Goal: Find specific page/section: Find specific page/section

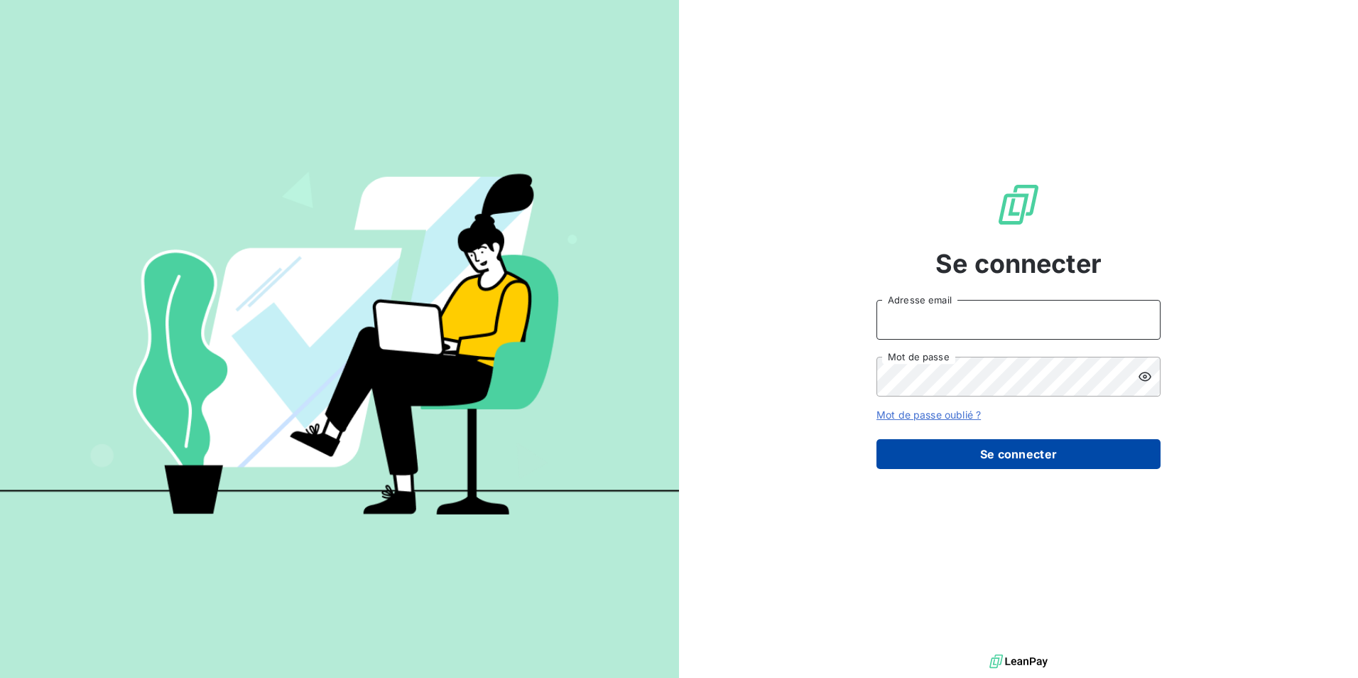
type input "[EMAIL_ADDRESS][DOMAIN_NAME]"
click at [1000, 448] on button "Se connecter" at bounding box center [1019, 454] width 284 height 30
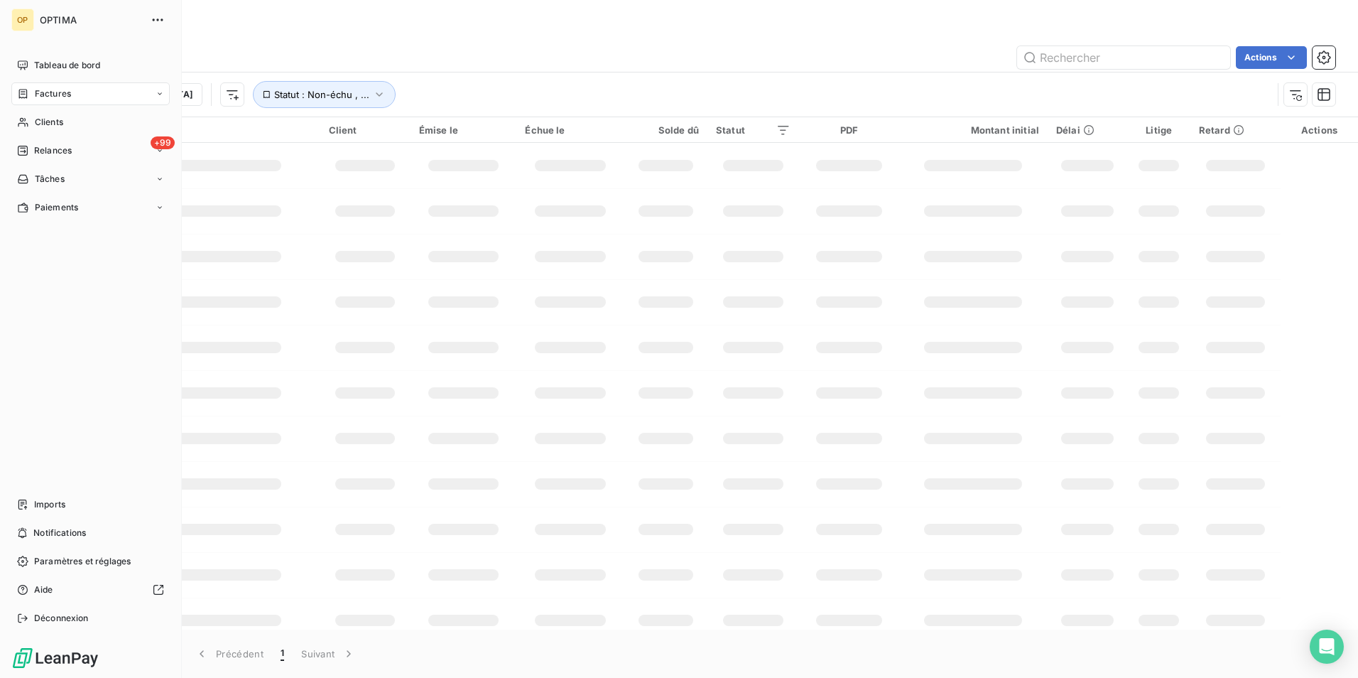
click at [33, 46] on div "OP OPTIMA Tableau de bord Factures Clients +99 Relances Tâches Paiements Import…" at bounding box center [91, 339] width 182 height 678
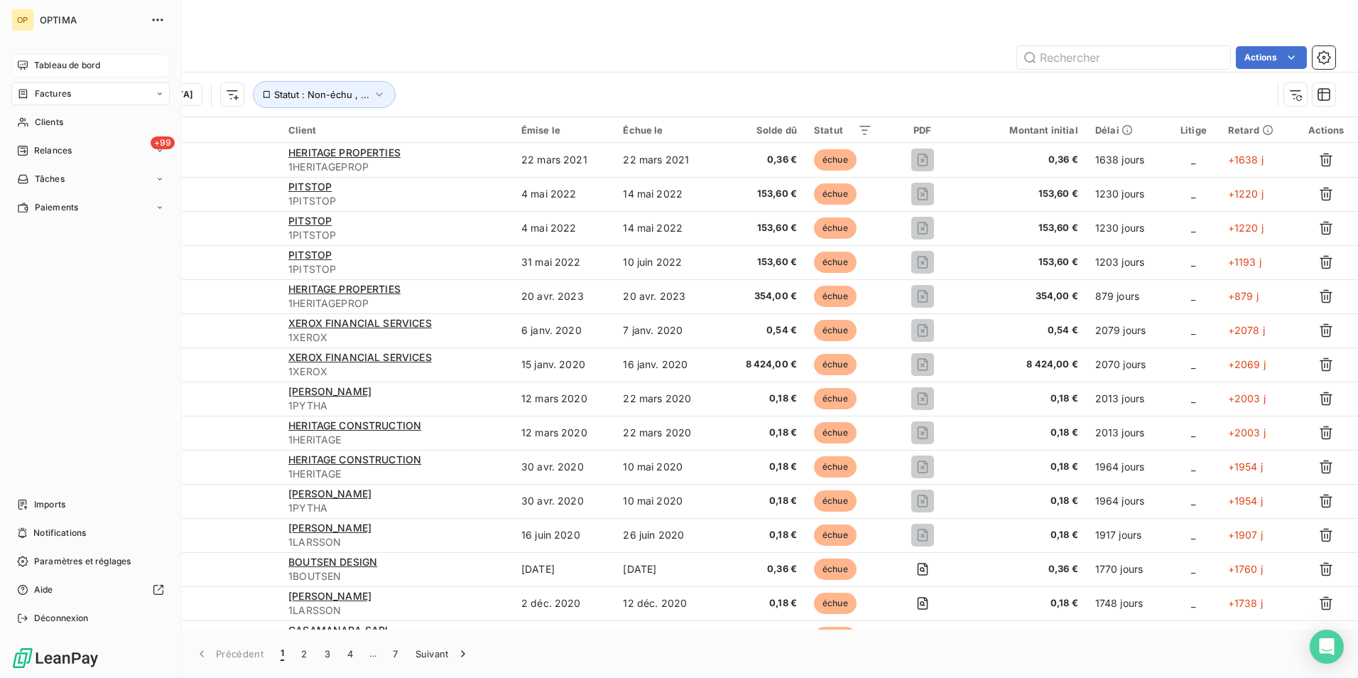
click at [33, 59] on div "Tableau de bord" at bounding box center [90, 65] width 158 height 23
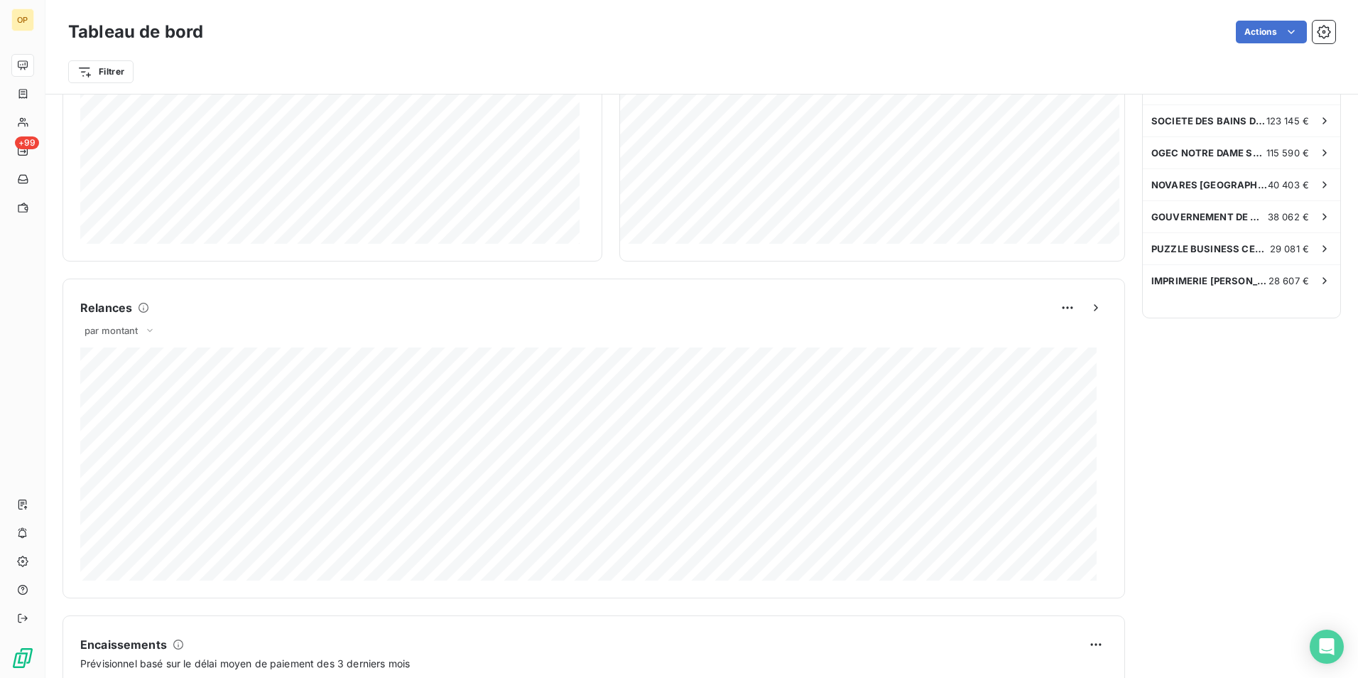
scroll to position [1, 0]
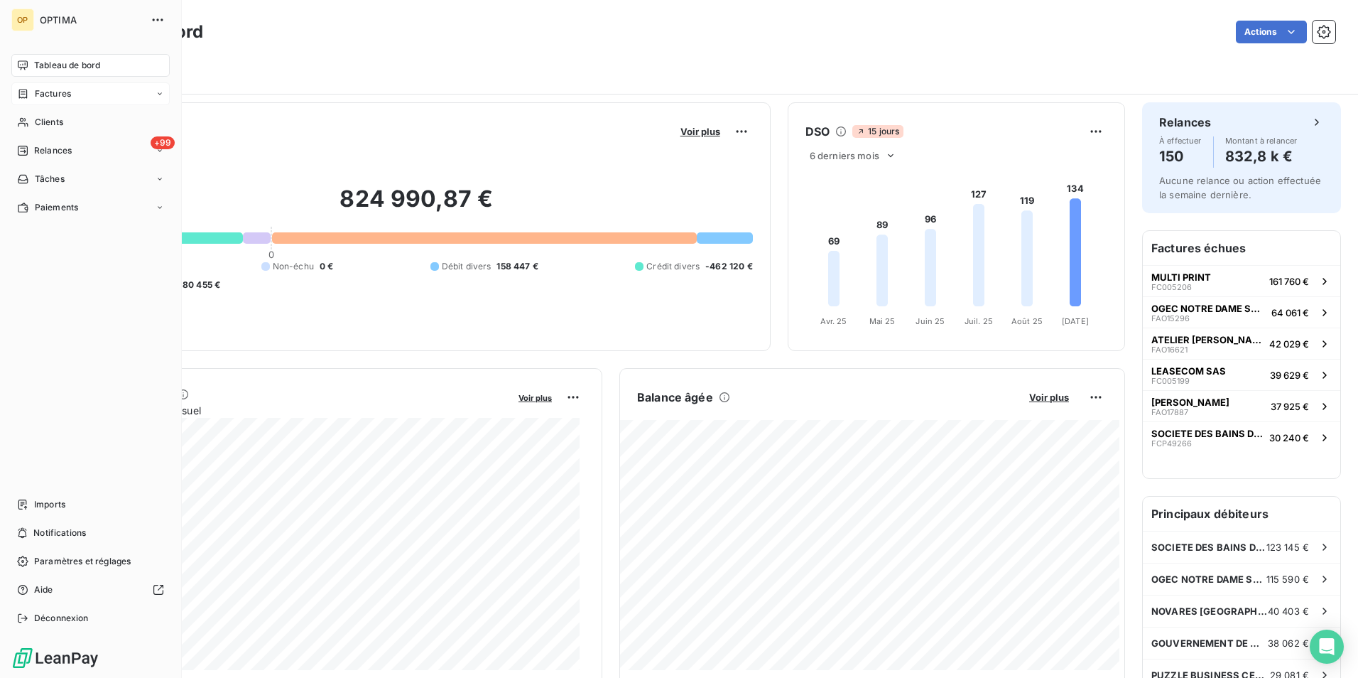
click at [36, 86] on div "Factures" at bounding box center [90, 93] width 158 height 23
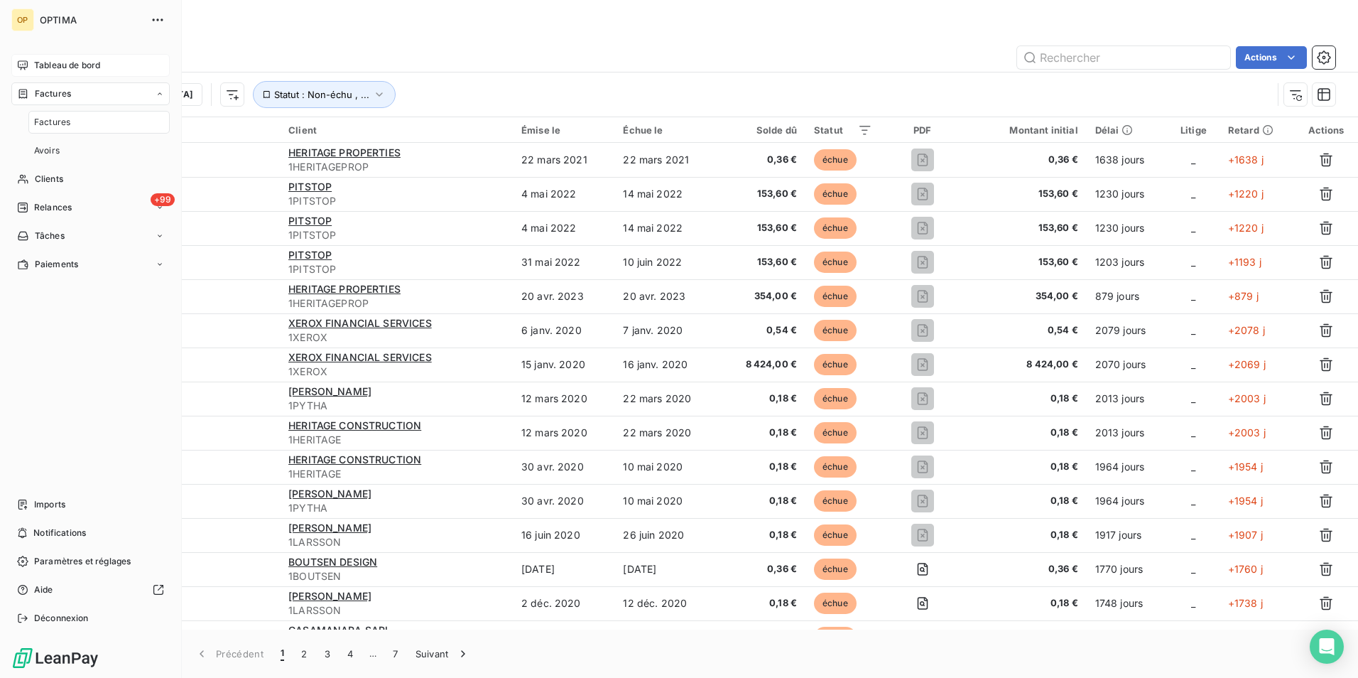
click at [58, 66] on span "Tableau de bord" at bounding box center [67, 65] width 66 height 13
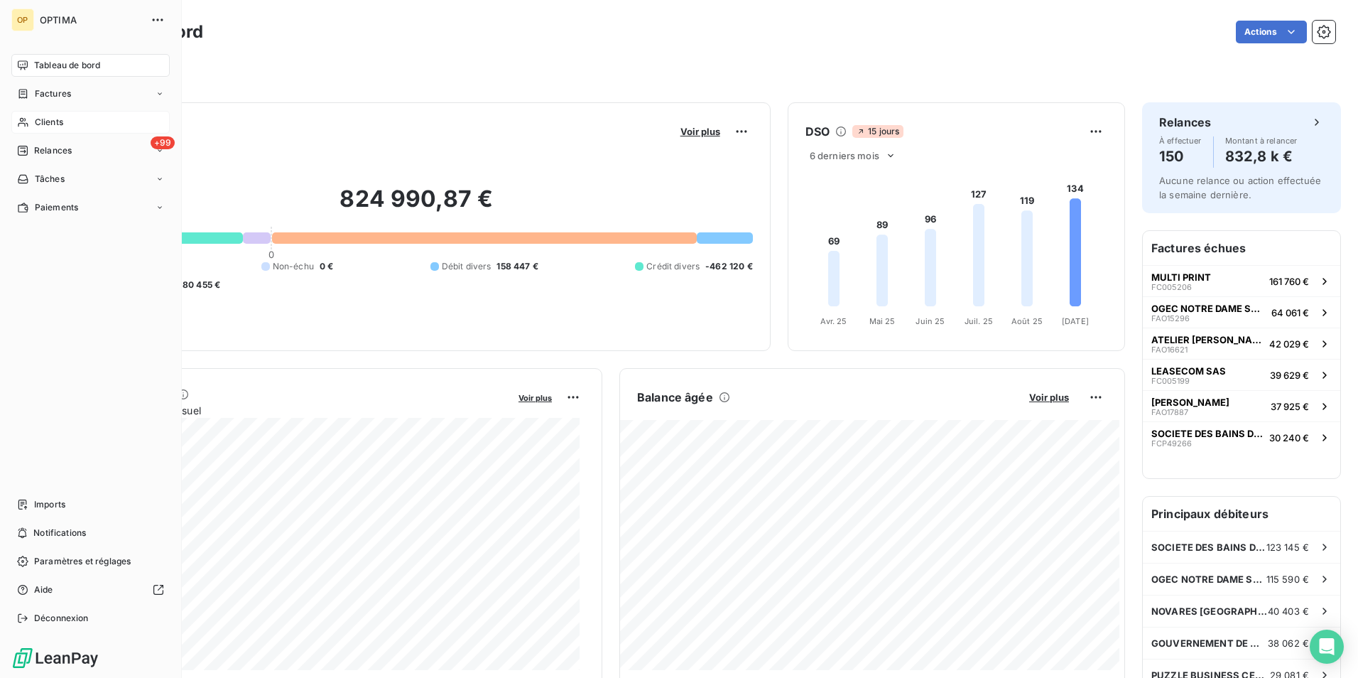
click at [49, 119] on span "Clients" at bounding box center [49, 122] width 28 height 13
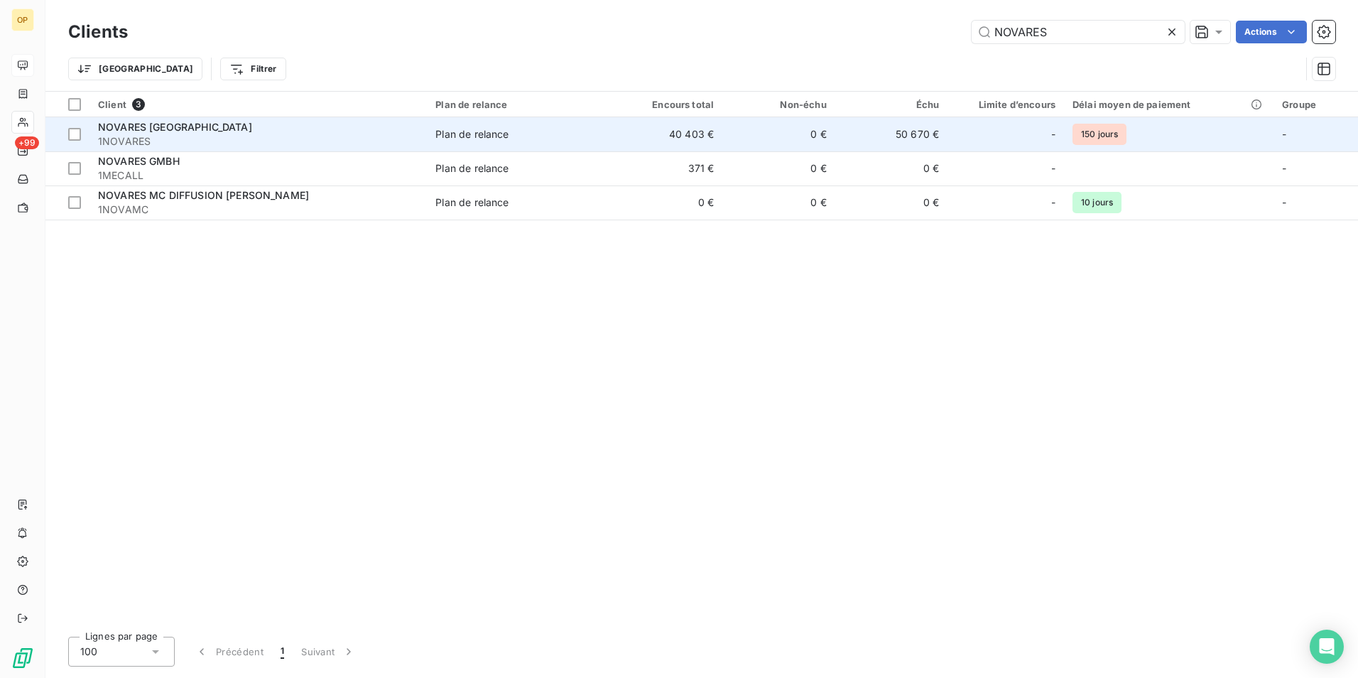
type input "NOVARES"
click at [197, 130] on div "NOVARES [GEOGRAPHIC_DATA]" at bounding box center [258, 127] width 320 height 14
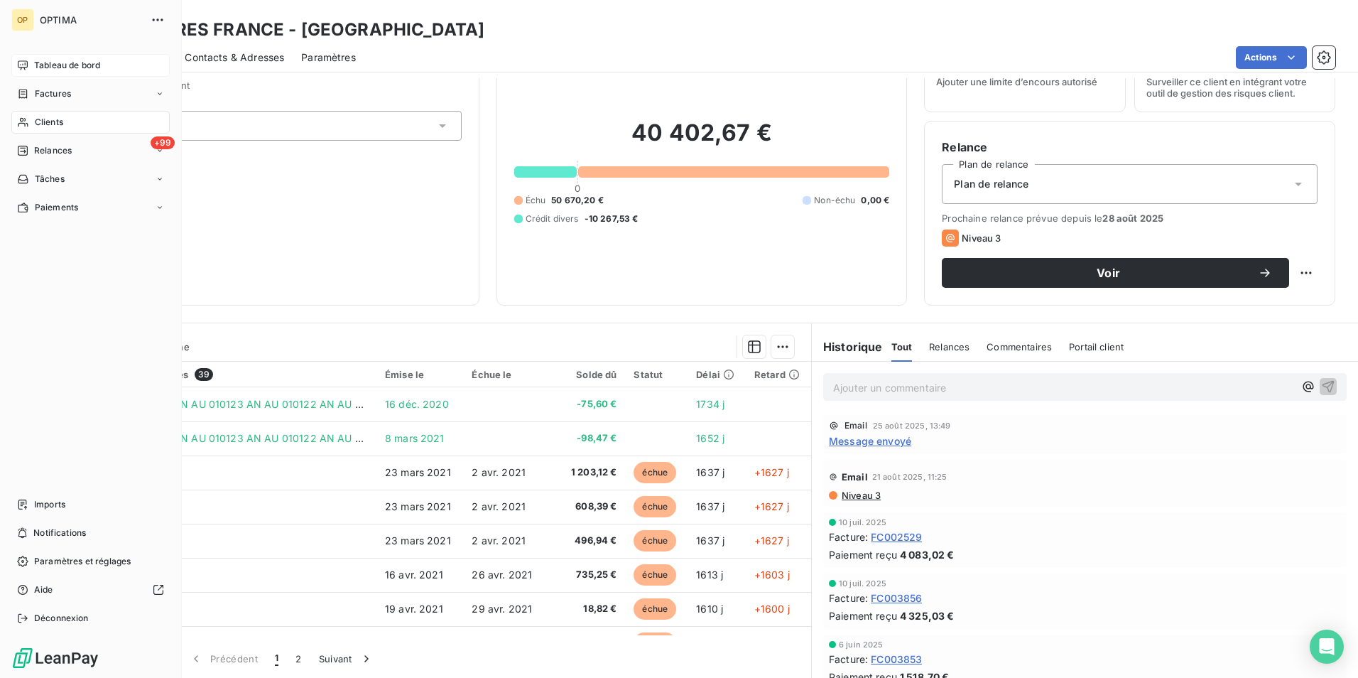
click at [85, 75] on div "Tableau de bord" at bounding box center [90, 65] width 158 height 23
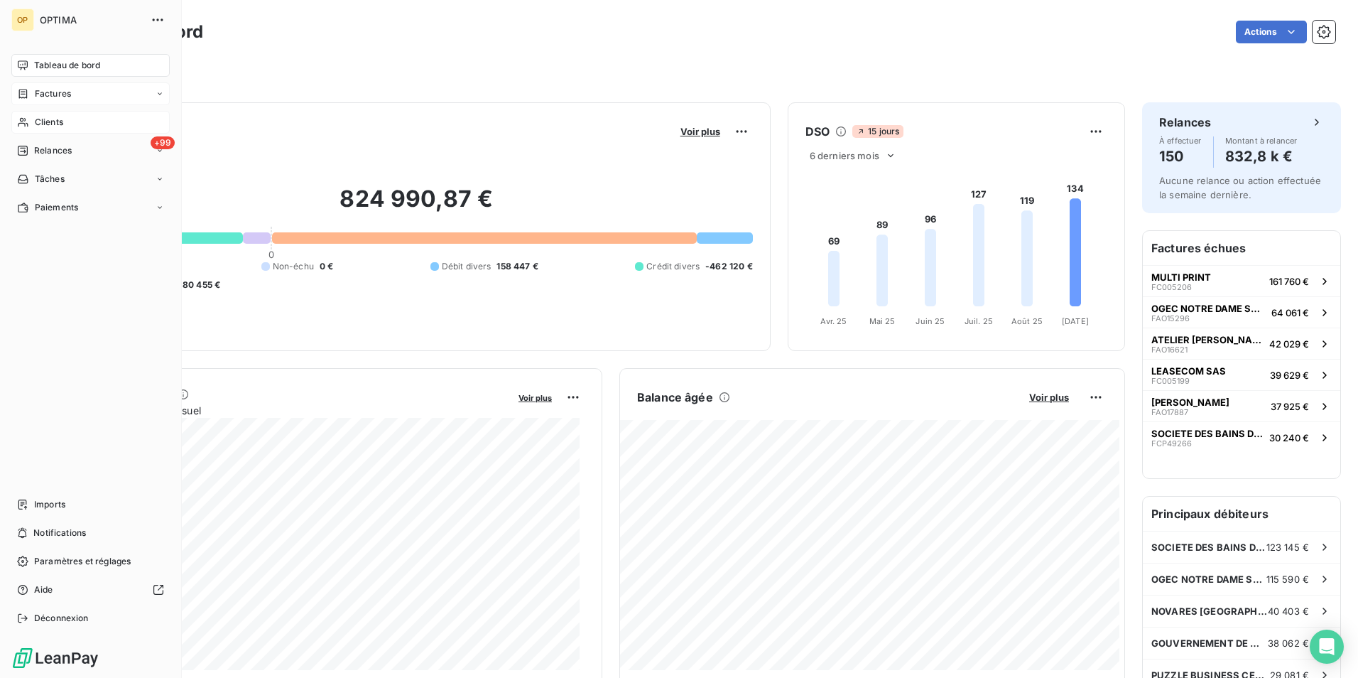
click at [38, 99] on span "Factures" at bounding box center [53, 93] width 36 height 13
